Goal: Task Accomplishment & Management: Manage account settings

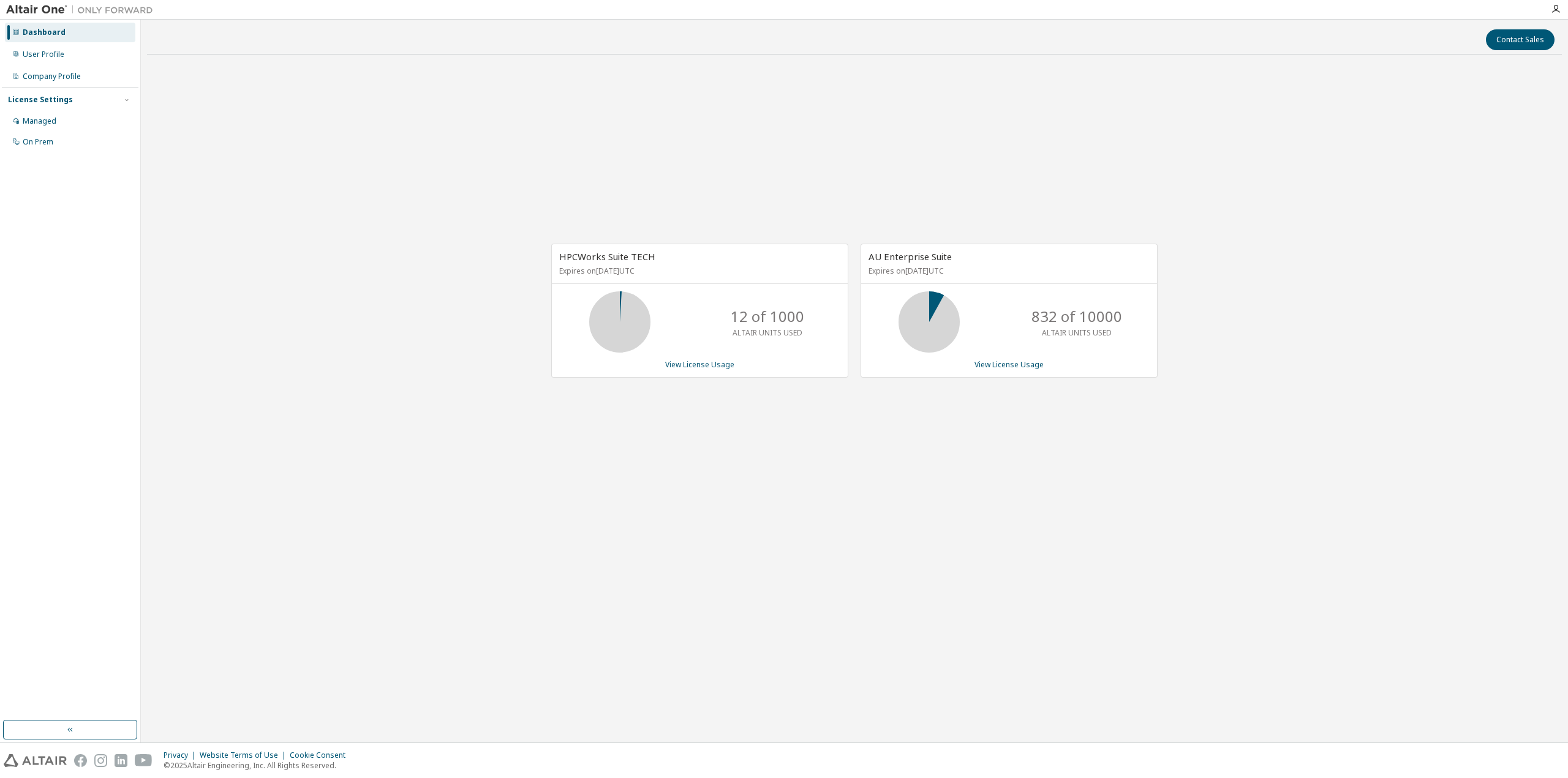
click at [1281, 125] on div "HPCWorks Suite TECH Expires on [DATE] UTC 12 of 1000 ALTAIR UNITS USED View Lic…" at bounding box center [855, 317] width 1415 height 506
click at [682, 368] on link "View License Usage" at bounding box center [700, 364] width 69 height 10
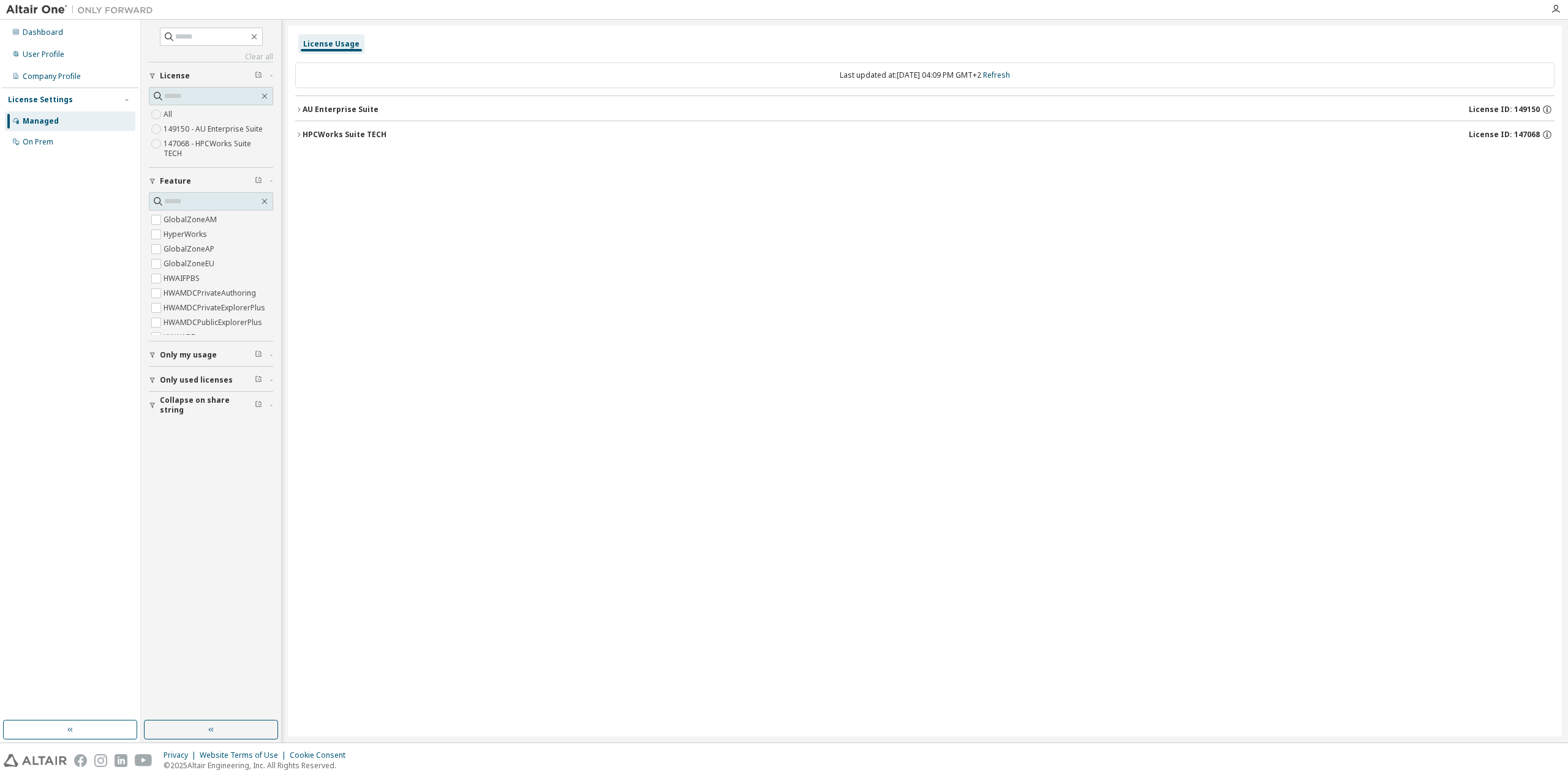
click at [197, 350] on span "Only my usage" at bounding box center [188, 356] width 57 height 10
click at [169, 367] on label "Yes" at bounding box center [171, 374] width 14 height 14
click at [353, 108] on div "AU Enterprise Suite" at bounding box center [341, 110] width 76 height 10
click at [378, 132] on div "HPCWorks Suite TECH" at bounding box center [344, 135] width 84 height 10
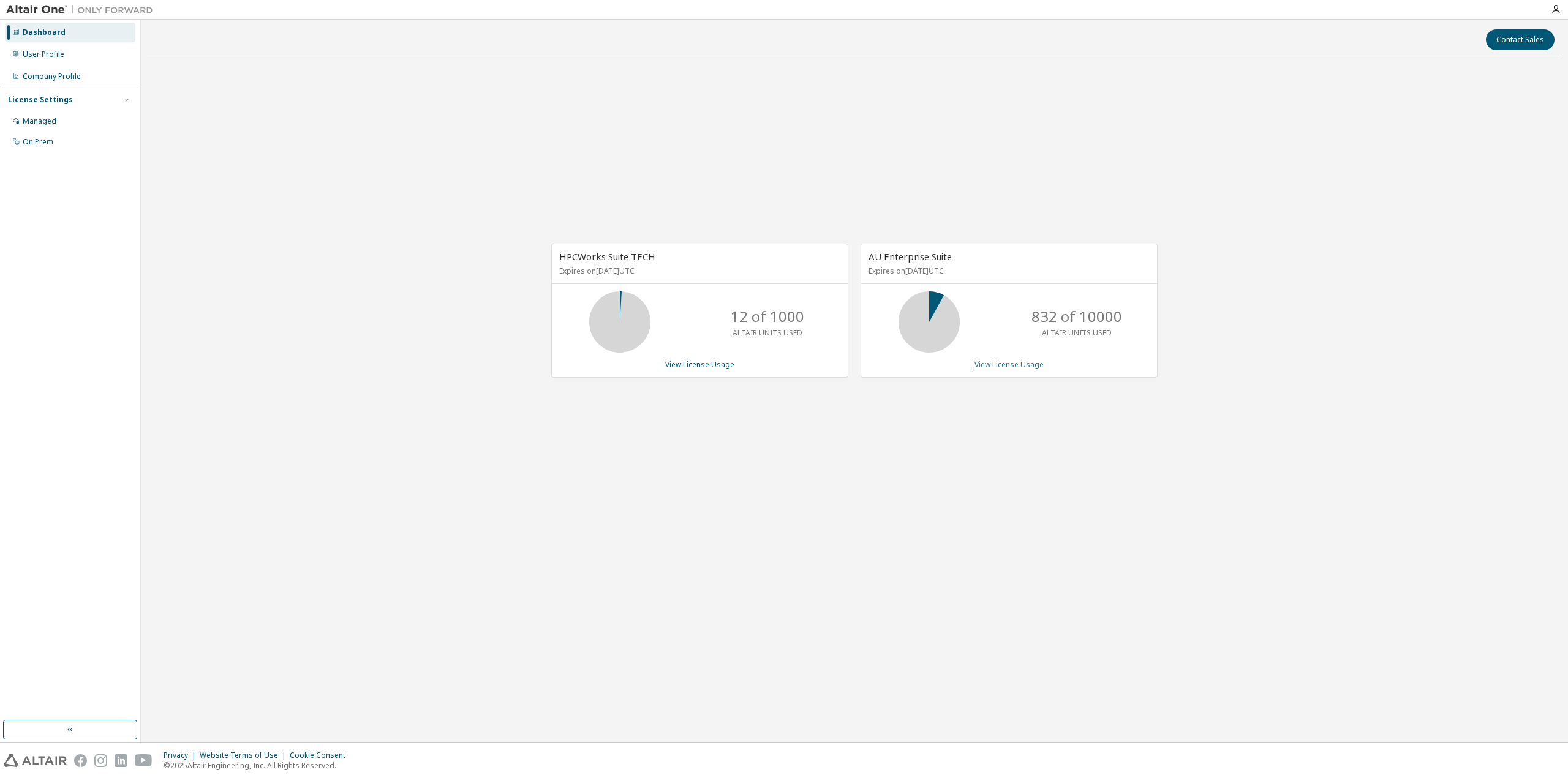
click at [1003, 368] on link "View License Usage" at bounding box center [1009, 364] width 69 height 10
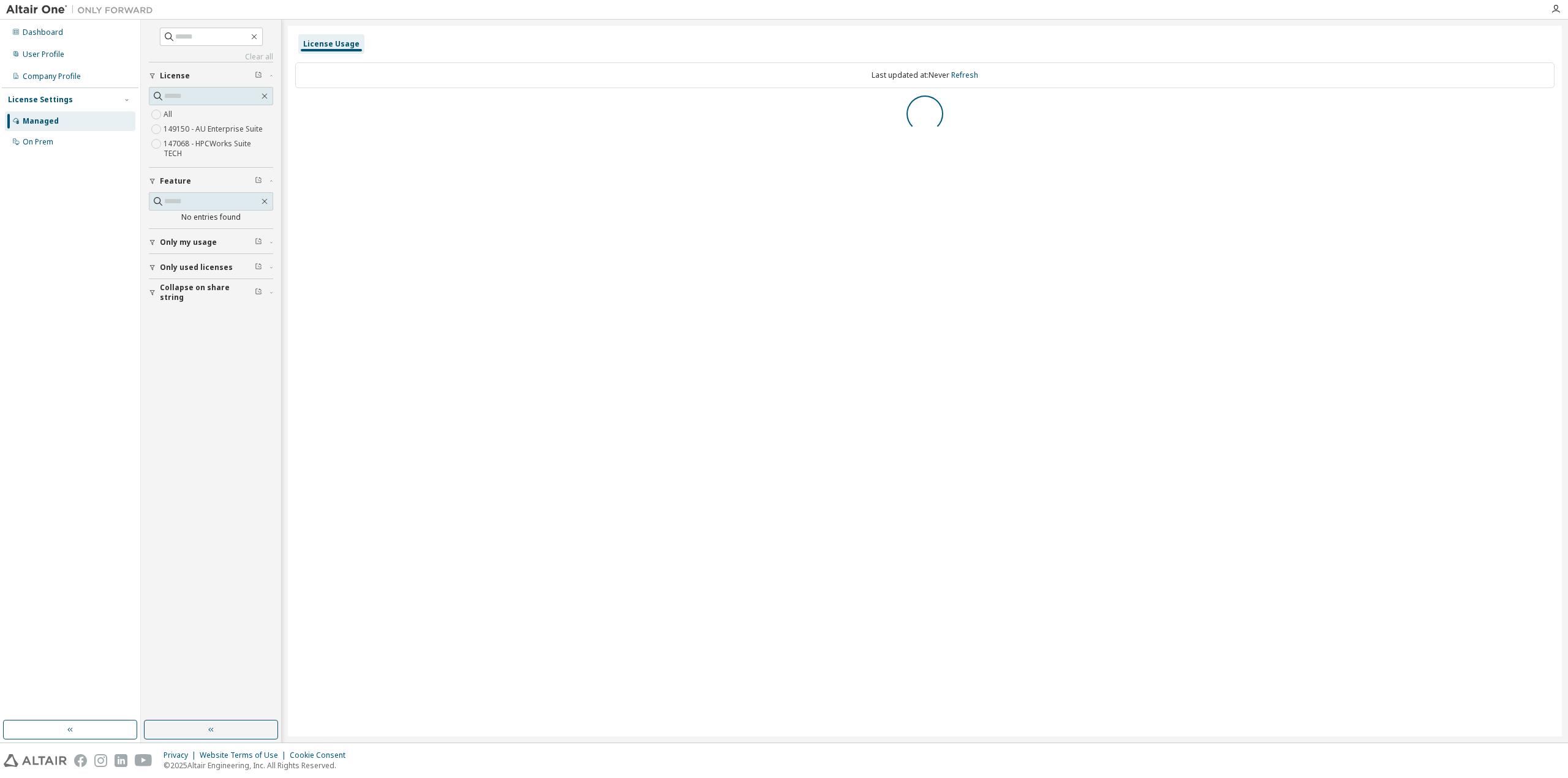
click at [170, 238] on span "Only my usage" at bounding box center [188, 243] width 57 height 10
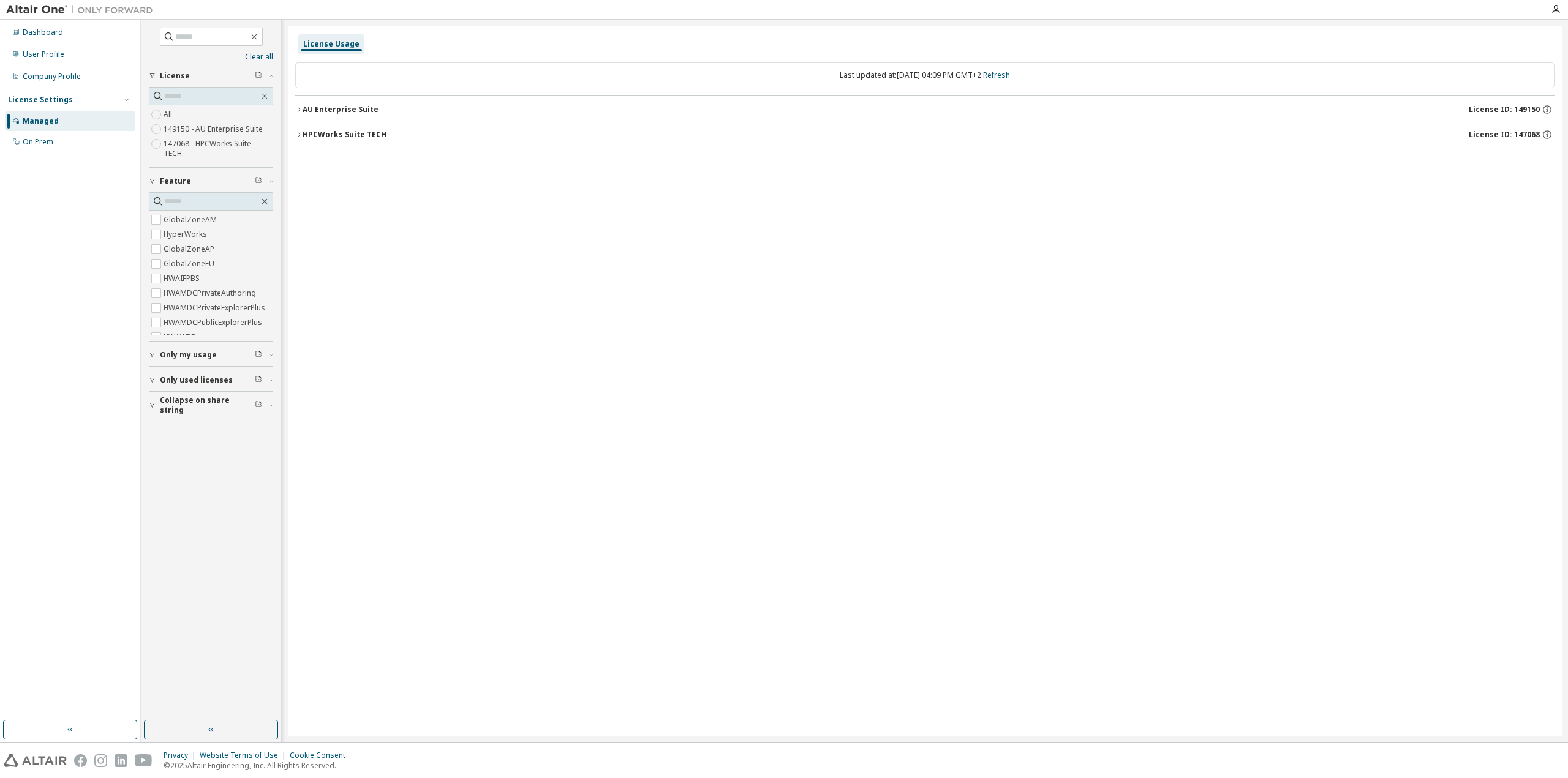
click at [299, 108] on icon "button" at bounding box center [299, 109] width 7 height 7
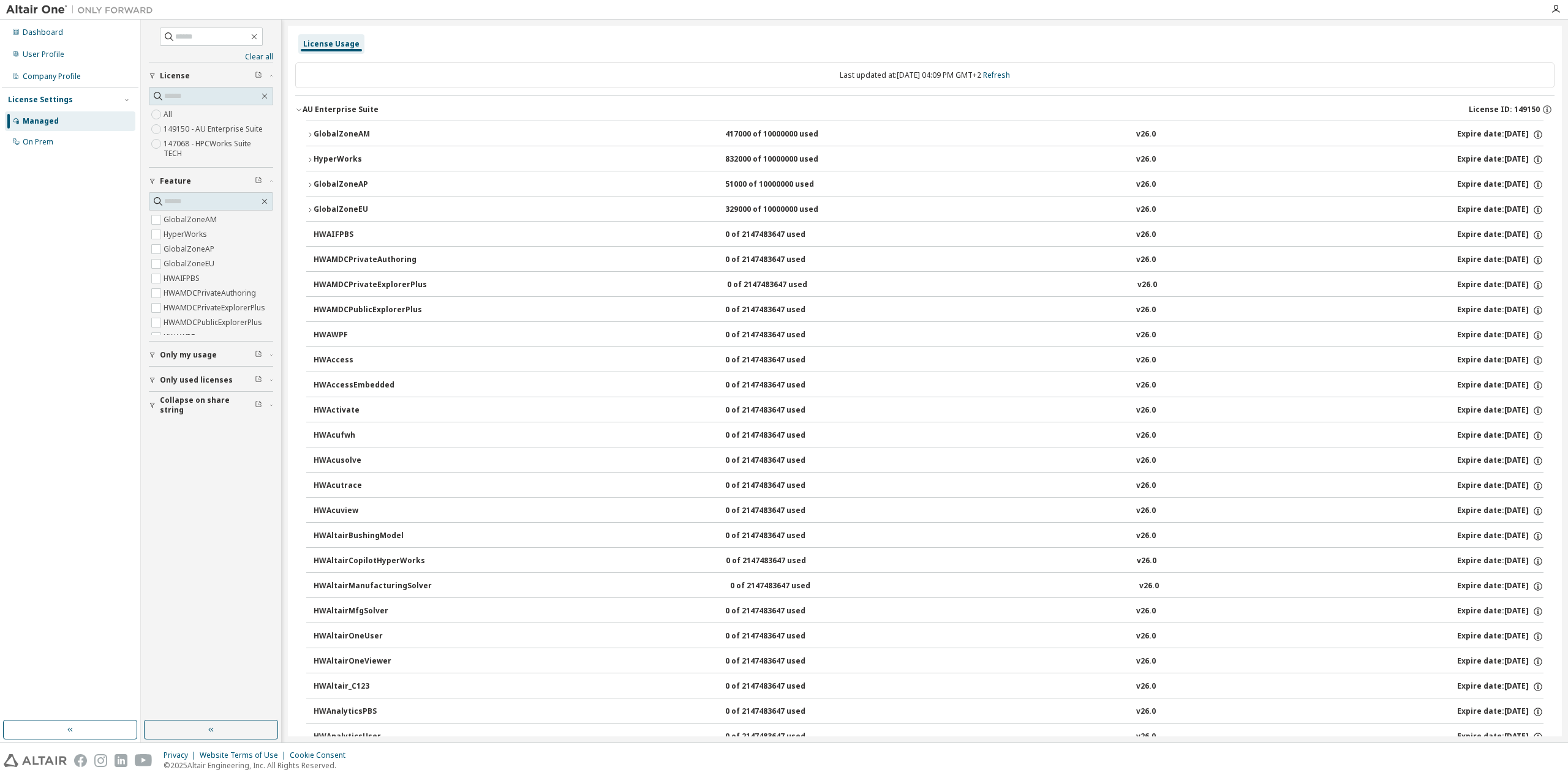
click at [195, 350] on span "Only my usage" at bounding box center [188, 356] width 57 height 10
click at [66, 48] on div "User Profile" at bounding box center [70, 54] width 130 height 19
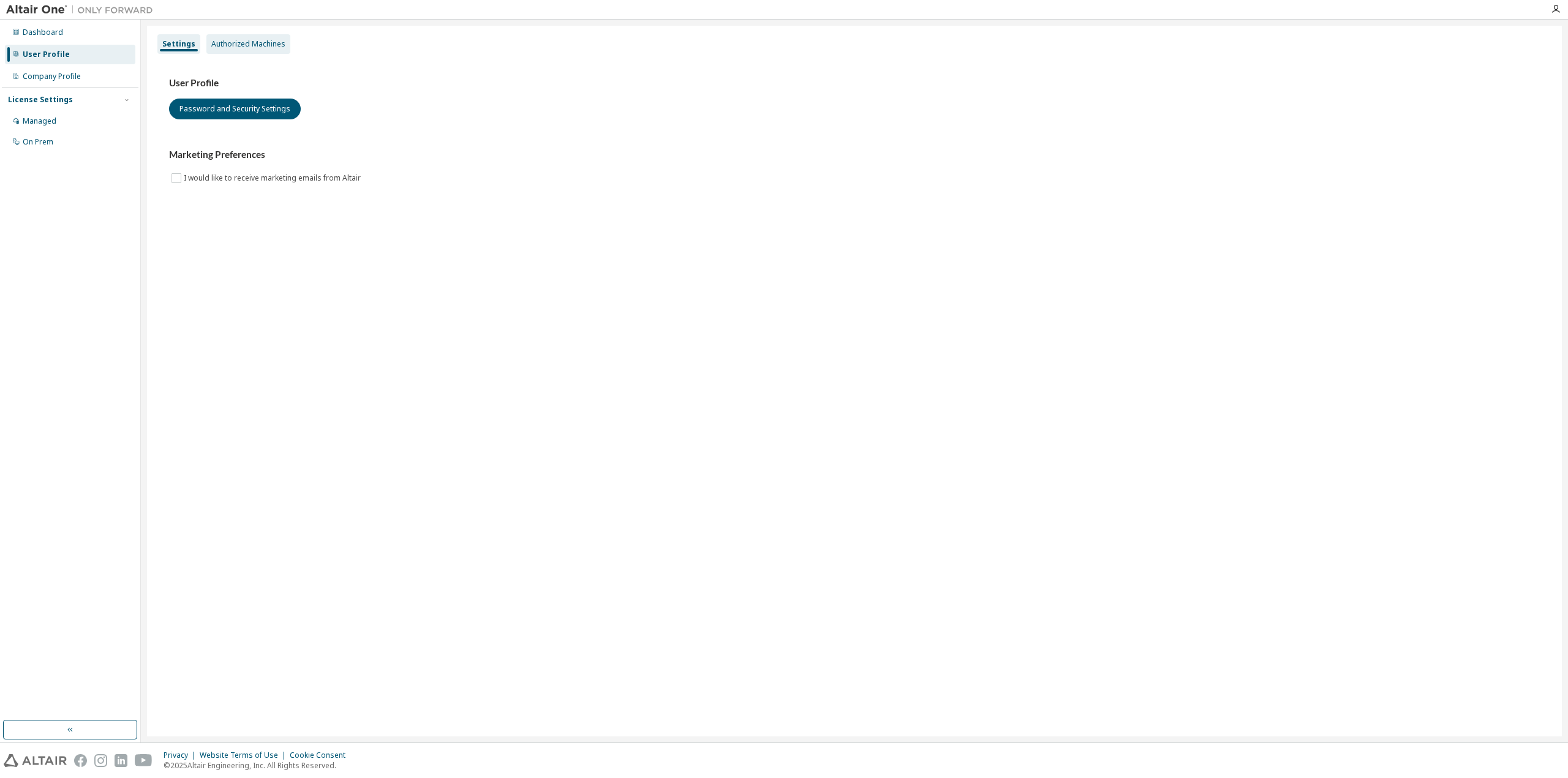
click at [244, 47] on div "Authorized Machines" at bounding box center [248, 44] width 74 height 10
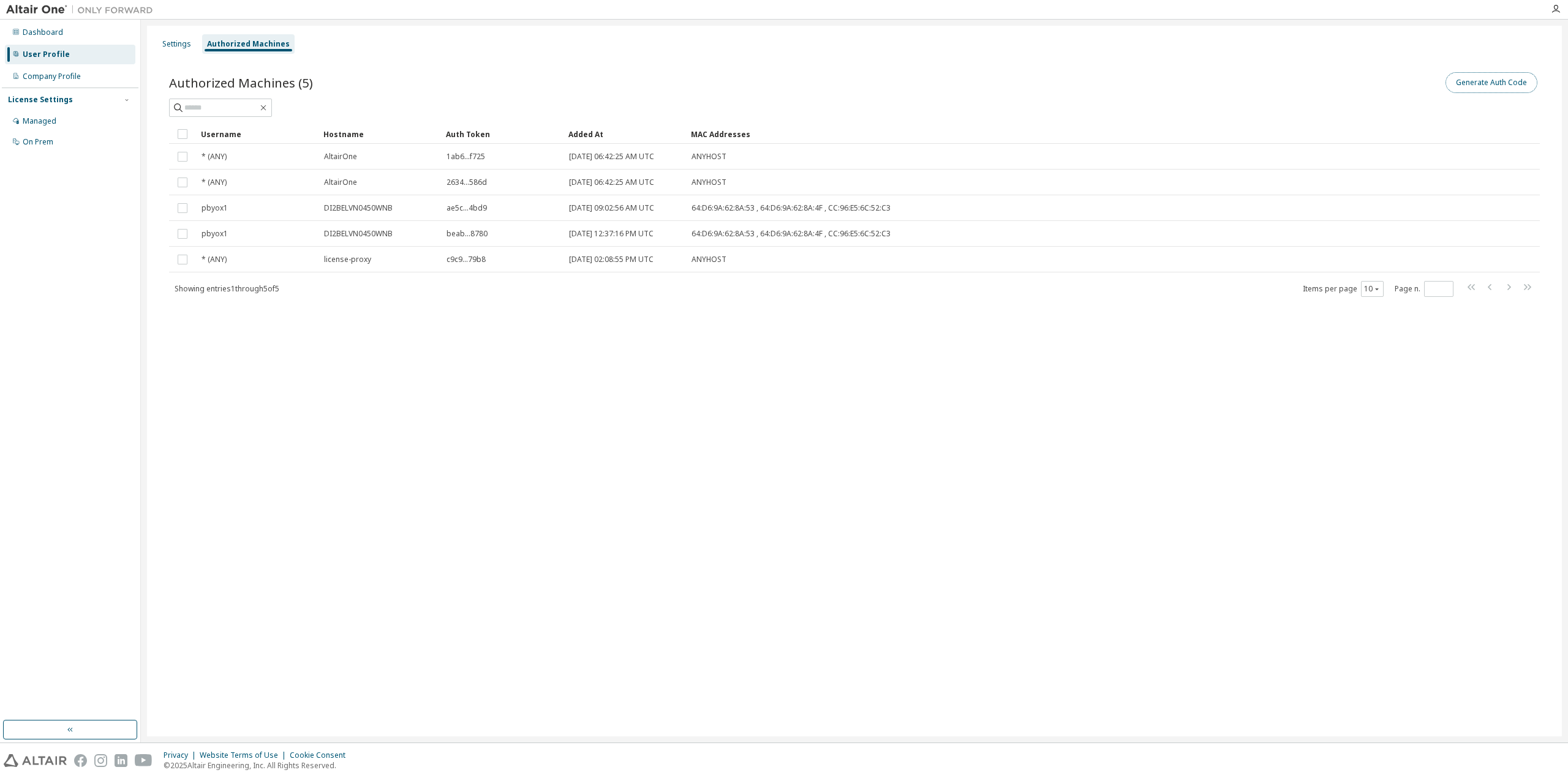
click at [1497, 75] on button "Generate Auth Code" at bounding box center [1492, 82] width 92 height 21
